Goal: Information Seeking & Learning: Find specific fact

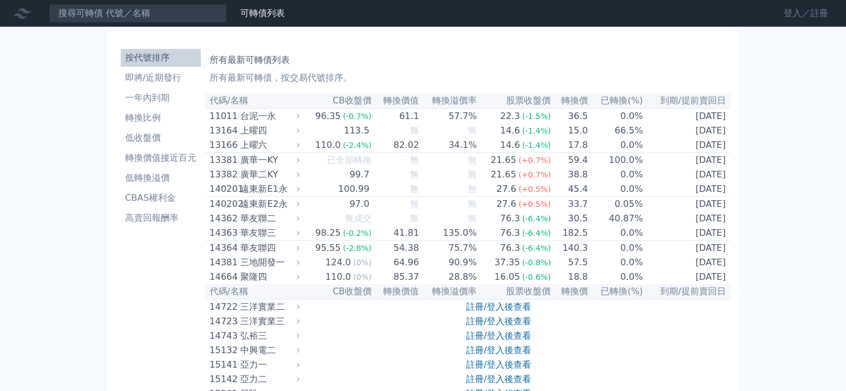
click at [786, 17] on link "登入／註冊" at bounding box center [806, 13] width 62 height 18
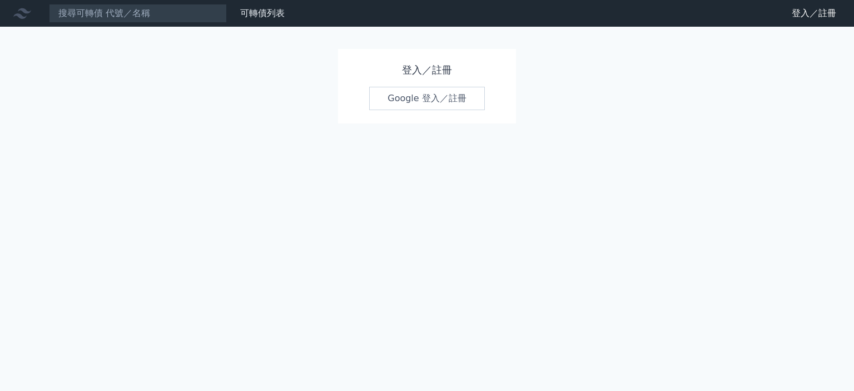
click at [400, 102] on link "Google 登入／註冊" at bounding box center [427, 98] width 116 height 23
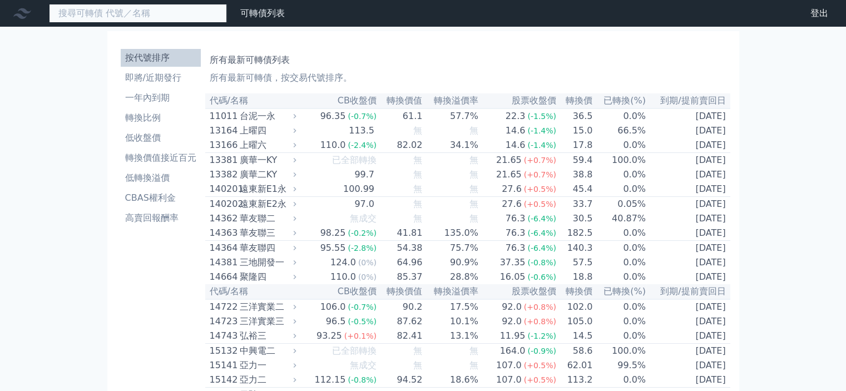
click at [160, 16] on input at bounding box center [138, 13] width 178 height 19
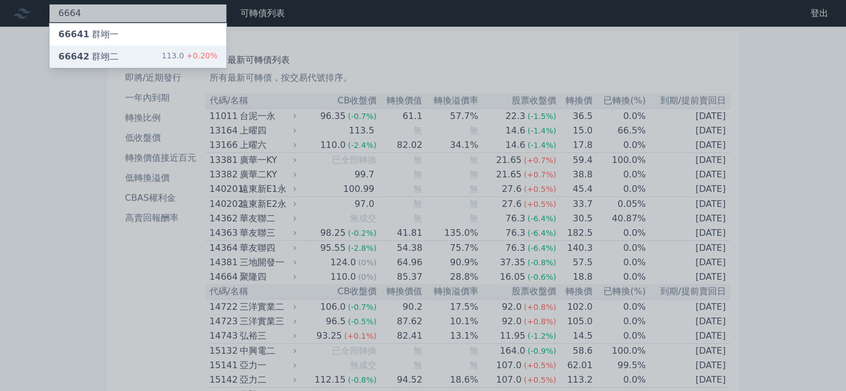
type input "6664"
click at [165, 60] on div "66642 群翊二 113.0 +0.20%" at bounding box center [137, 57] width 177 height 22
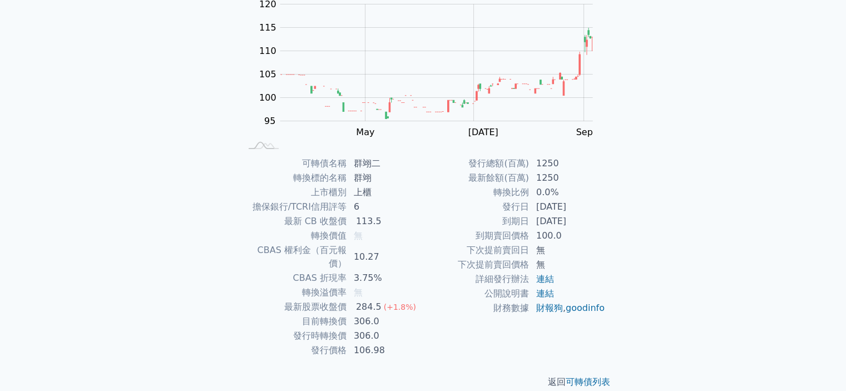
scroll to position [124, 0]
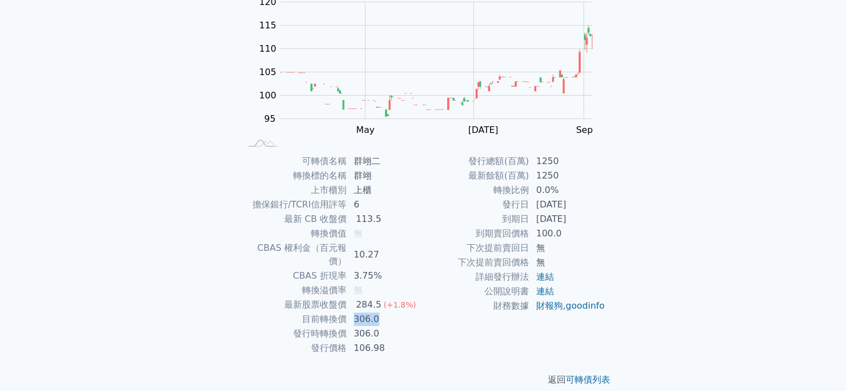
drag, startPoint x: 356, startPoint y: 307, endPoint x: 383, endPoint y: 307, distance: 26.7
click at [383, 312] on td "306.0" at bounding box center [385, 319] width 76 height 14
click at [392, 312] on td "306.0" at bounding box center [385, 319] width 76 height 14
click at [543, 291] on link "連結" at bounding box center [545, 291] width 18 height 11
